Goal: Task Accomplishment & Management: Complete application form

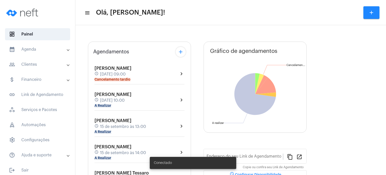
type input "[URL][DOMAIN_NAME]"
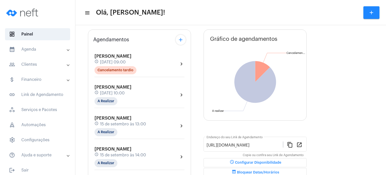
scroll to position [30, 0]
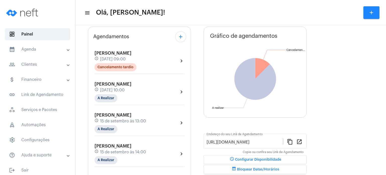
click at [114, 86] on div "[PERSON_NAME] schedule [DATE] 10:00 A Realizar" at bounding box center [112, 91] width 37 height 21
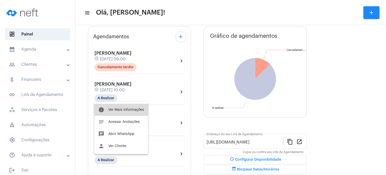
click at [121, 104] on button "info Ver Mais Informações" at bounding box center [121, 109] width 54 height 12
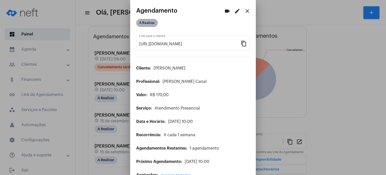
click at [144, 24] on mat-chip "A Realizar" at bounding box center [147, 23] width 22 height 8
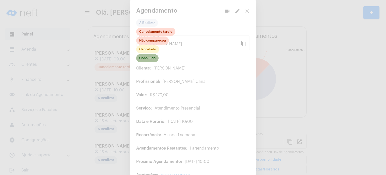
click at [147, 57] on mat-chip "Concluído" at bounding box center [147, 58] width 22 height 8
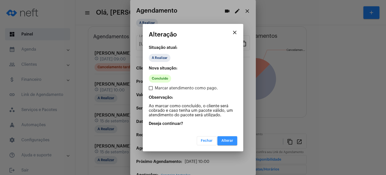
click at [226, 143] on button "Alterar" at bounding box center [227, 140] width 20 height 9
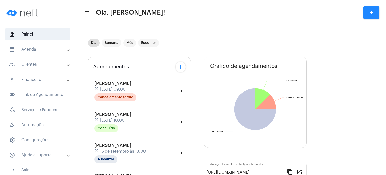
click at [25, 49] on mat-panel-title "calendar_month_outlined Agenda" at bounding box center [38, 49] width 58 height 6
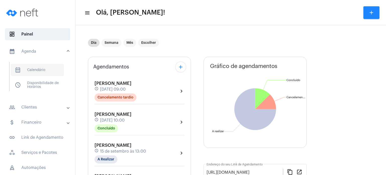
click at [33, 69] on span "calendar_month_outlined Calendário" at bounding box center [37, 70] width 53 height 12
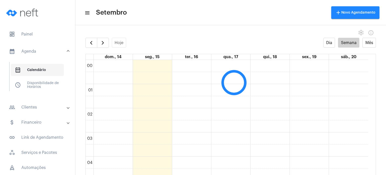
scroll to position [145, 0]
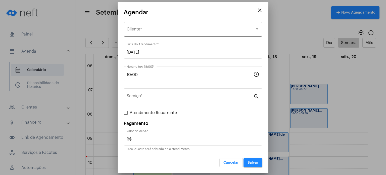
click at [188, 26] on div "Selecione o Cliente Cliente *" at bounding box center [193, 29] width 133 height 16
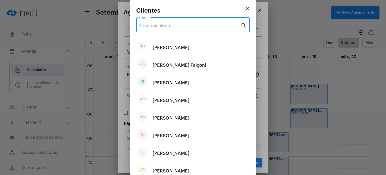
click at [188, 26] on input "Cliente" at bounding box center [189, 26] width 101 height 5
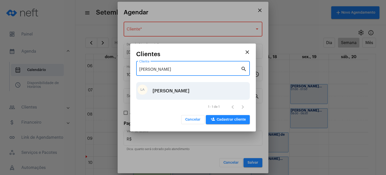
type input "[PERSON_NAME]"
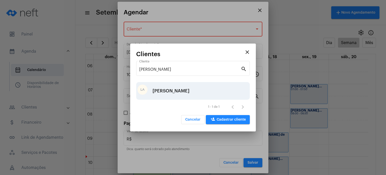
click at [167, 91] on div "[PERSON_NAME]" at bounding box center [170, 90] width 37 height 15
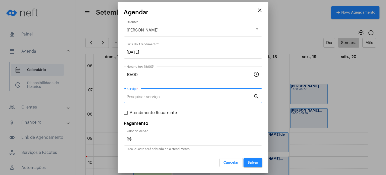
click at [178, 95] on input "Serviço *" at bounding box center [190, 96] width 127 height 5
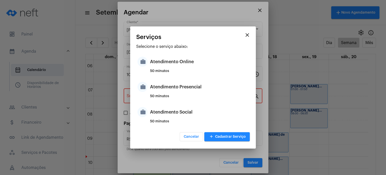
click at [178, 95] on div "50 minutos" at bounding box center [199, 98] width 98 height 8
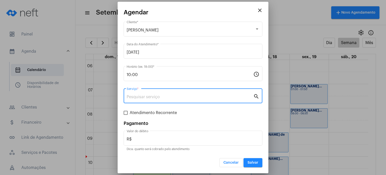
type input "Atendimento Presencial"
type input "R$ 170"
click at [255, 161] on span "Salvar" at bounding box center [252, 163] width 11 height 4
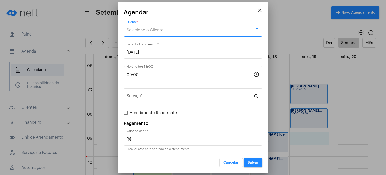
click at [184, 28] on div "Selecione o Cliente" at bounding box center [191, 30] width 128 height 5
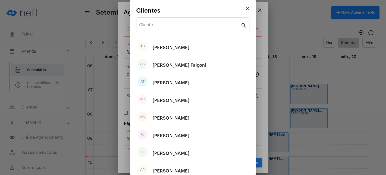
click at [184, 28] on div "Cliente" at bounding box center [189, 24] width 101 height 16
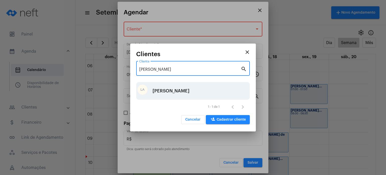
type input "[PERSON_NAME]"
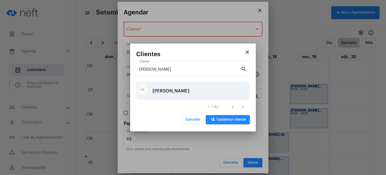
click at [164, 90] on div "[PERSON_NAME]" at bounding box center [170, 90] width 37 height 15
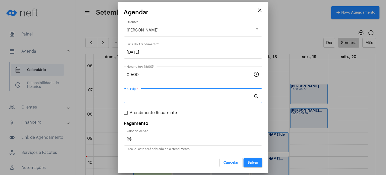
click at [158, 95] on input "Serviço *" at bounding box center [190, 96] width 127 height 5
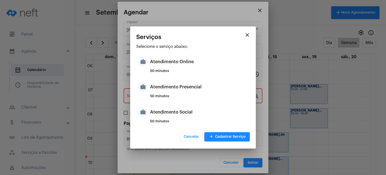
click at [158, 95] on div "50 minutos" at bounding box center [199, 98] width 98 height 8
type input "Atendimento Presencial"
type input "R$ 170"
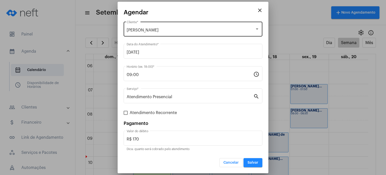
click at [200, 26] on div "[PERSON_NAME] Cliente *" at bounding box center [193, 29] width 133 height 16
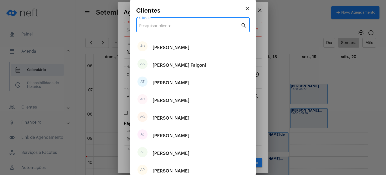
click at [189, 28] on input "Cliente" at bounding box center [189, 26] width 101 height 5
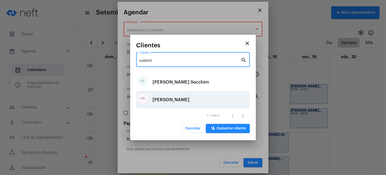
type input "valenti"
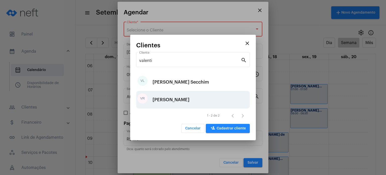
click at [182, 99] on div "[PERSON_NAME]" at bounding box center [170, 99] width 37 height 15
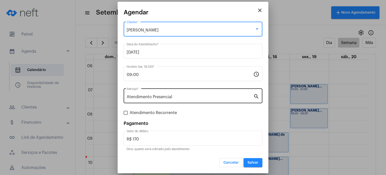
click at [176, 100] on div "Atendimento Presencial Serviço *" at bounding box center [190, 95] width 127 height 16
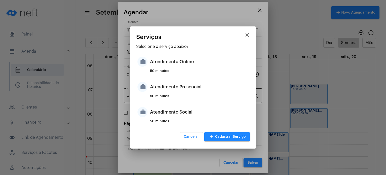
click at [176, 100] on div "50 minutos" at bounding box center [199, 98] width 98 height 8
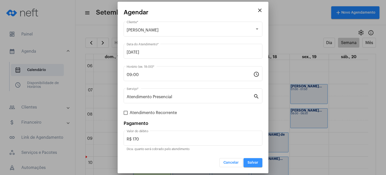
click at [253, 163] on span "Salvar" at bounding box center [252, 163] width 11 height 4
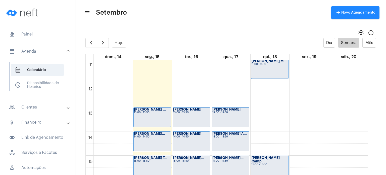
scroll to position [267, 0]
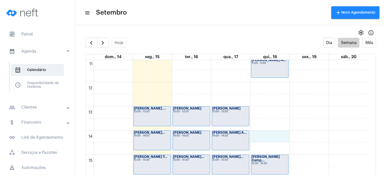
click at [274, 137] on div "00 01 02 03 04 05 06 07 08 09 10 11 12 13 14 15 16 17 18 19 20 21 22 23 [PERSON…" at bounding box center [227, 82] width 282 height 579
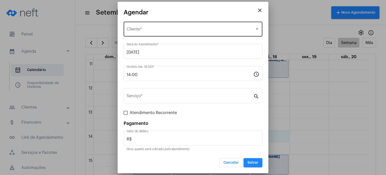
click at [177, 33] on div "Selecione o Cliente Cliente *" at bounding box center [193, 29] width 133 height 16
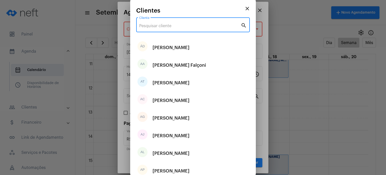
click at [175, 28] on input "Cliente" at bounding box center [189, 26] width 101 height 5
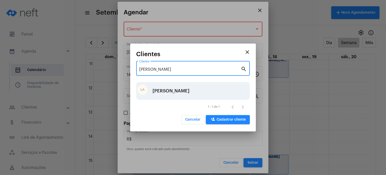
type input "[PERSON_NAME]"
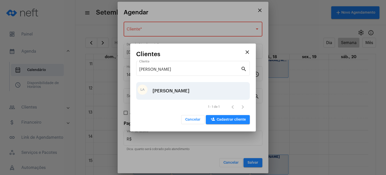
click at [161, 90] on div "[PERSON_NAME]" at bounding box center [170, 90] width 37 height 15
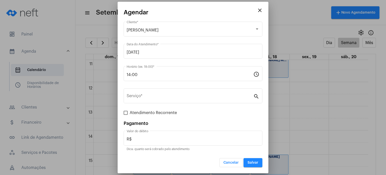
click at [161, 90] on div "Serviço *" at bounding box center [190, 95] width 127 height 16
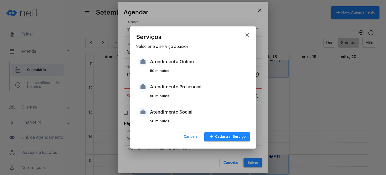
click at [161, 90] on div "Atendimento Presencial" at bounding box center [199, 86] width 98 height 15
type input "Atendimento Presencial"
type input "R$ 170"
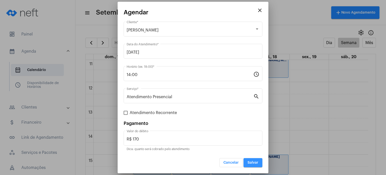
click at [251, 165] on button "Salvar" at bounding box center [252, 162] width 19 height 9
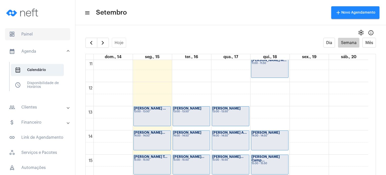
click at [42, 31] on span "dashboard Painel" at bounding box center [37, 34] width 65 height 12
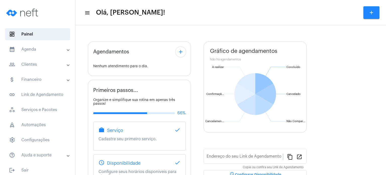
type input "[URL][DOMAIN_NAME]"
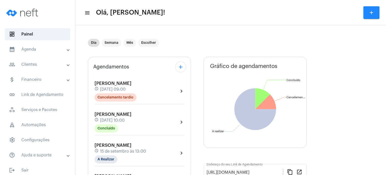
click at [122, 117] on div "schedule [DATE] 10:00" at bounding box center [112, 120] width 37 height 6
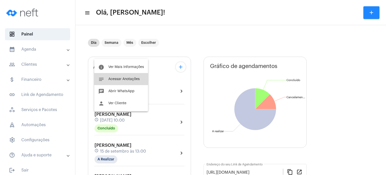
click at [122, 75] on button "notes Acessar Anotações" at bounding box center [121, 79] width 54 height 12
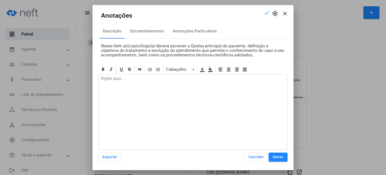
click at [122, 75] on div at bounding box center [193, 79] width 188 height 11
click at [280, 154] on button "Salvar" at bounding box center [278, 156] width 19 height 9
